Goal: Check status: Check status

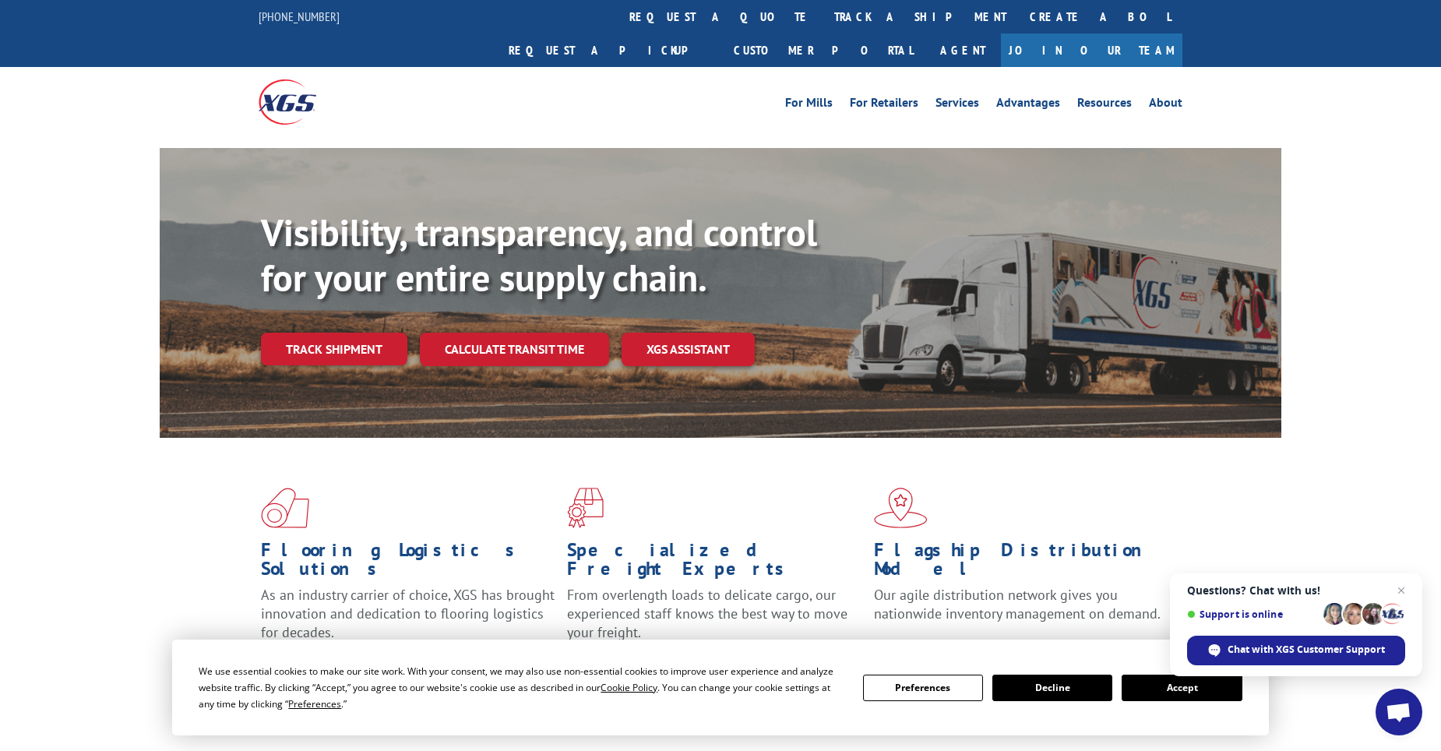
click at [822, 9] on link "track a shipment" at bounding box center [919, 16] width 195 height 33
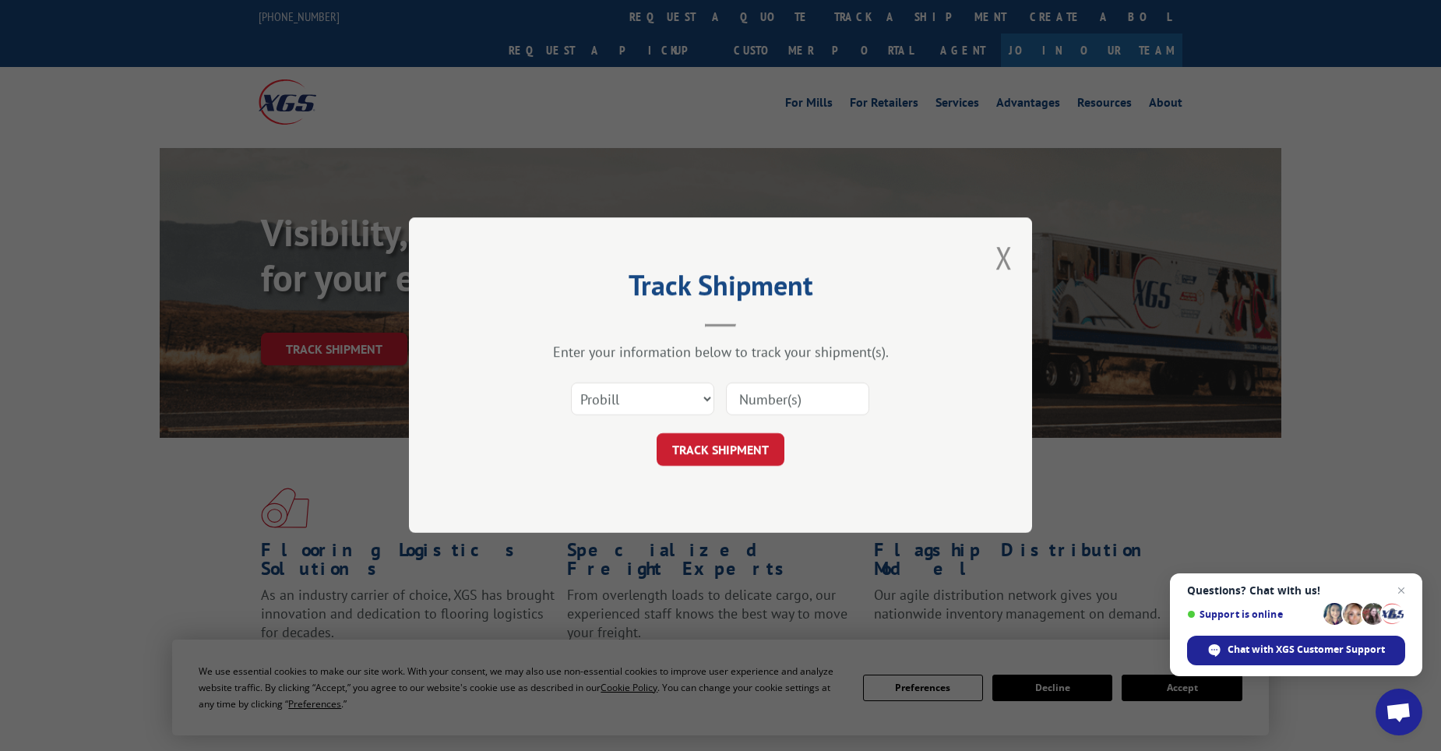
click at [663, 417] on div "Select category... Probill BOL PO" at bounding box center [720, 399] width 467 height 51
click at [670, 406] on select "Select category... Probill BOL PO" at bounding box center [642, 399] width 143 height 33
select select "po"
click at [571, 383] on select "Select category... Probill BOL PO" at bounding box center [642, 399] width 143 height 33
click at [823, 394] on input at bounding box center [797, 399] width 143 height 33
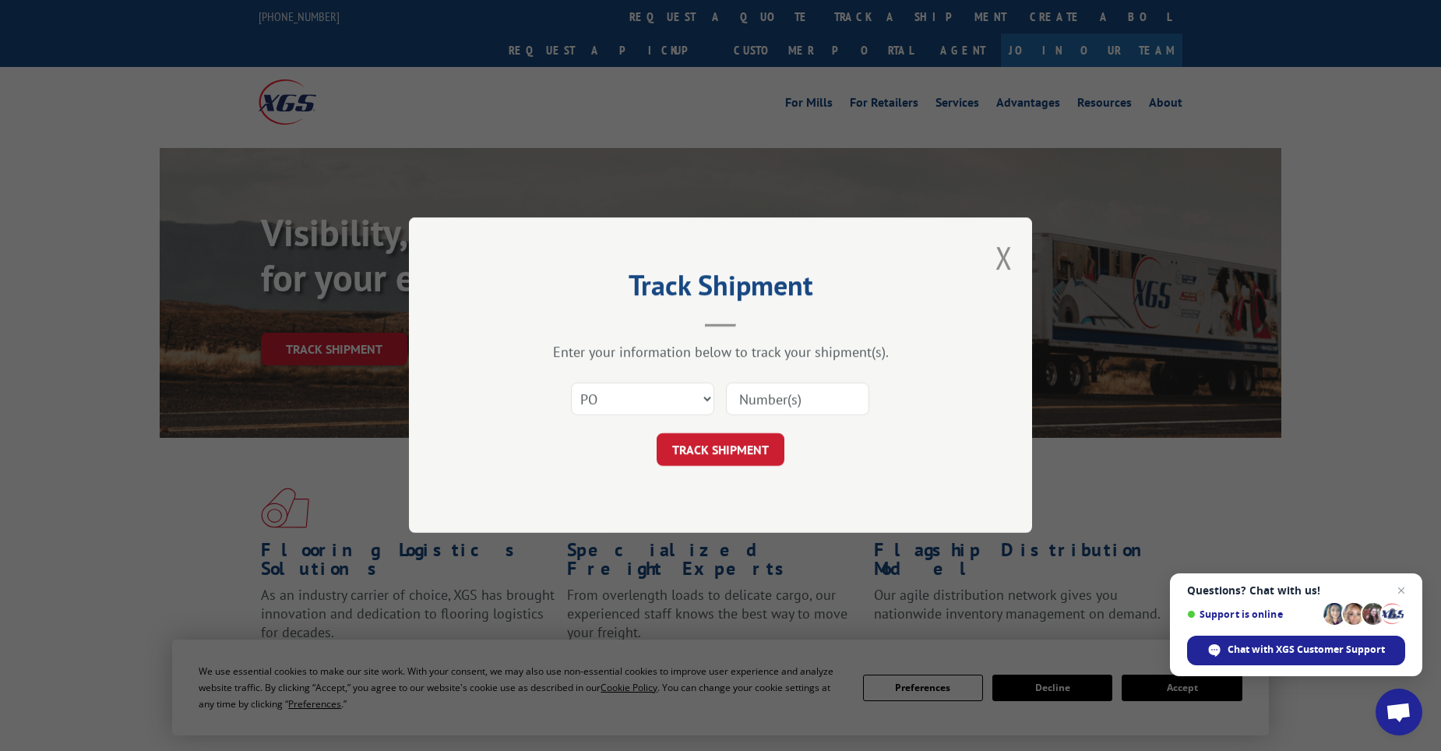
paste input "54513642"
type input "54513642"
click at [734, 447] on button "TRACK SHIPMENT" at bounding box center [720, 450] width 128 height 33
